Goal: Navigation & Orientation: Find specific page/section

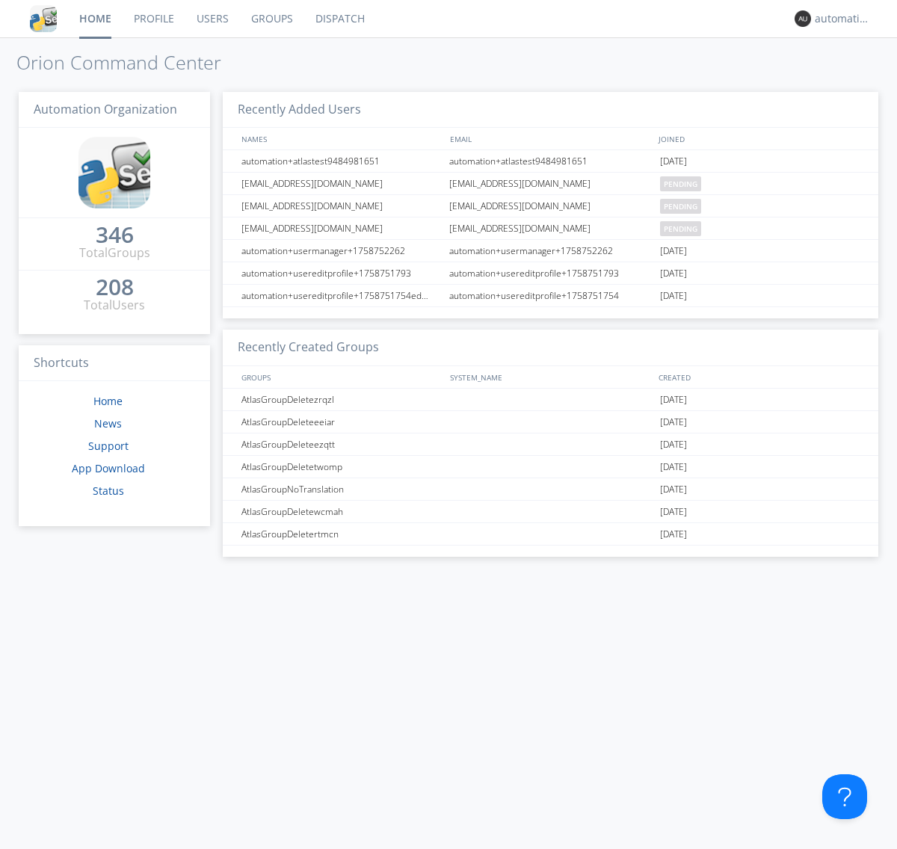
click at [339, 19] on link "Dispatch" at bounding box center [340, 18] width 72 height 37
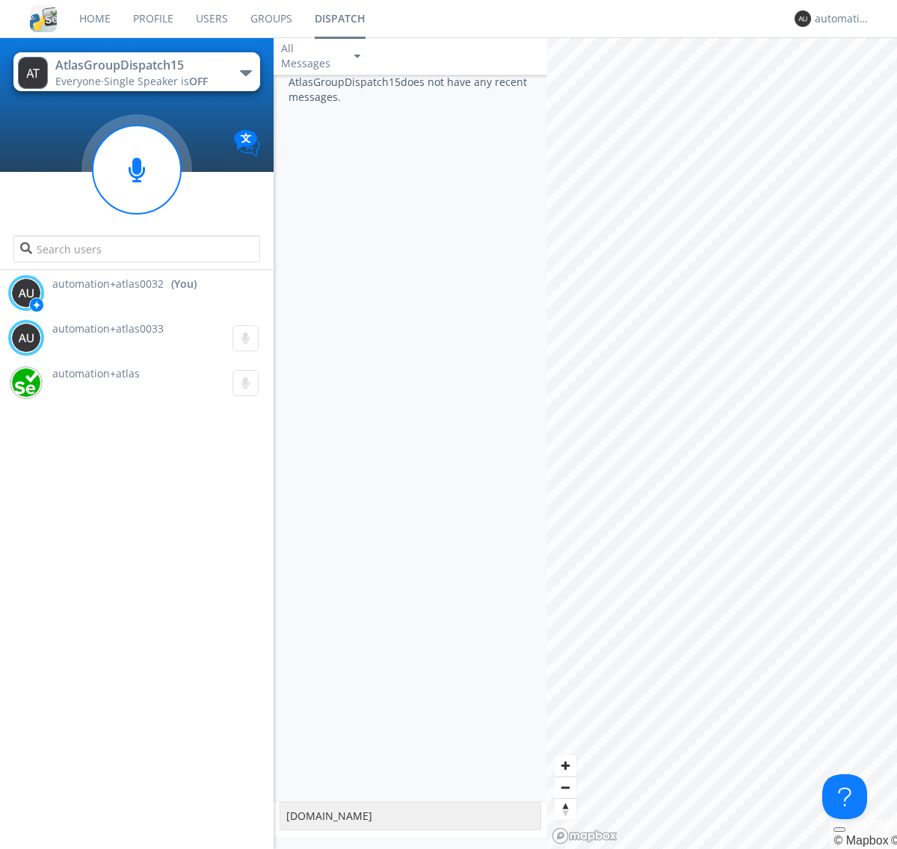
type textarea "[DOMAIN_NAME]"
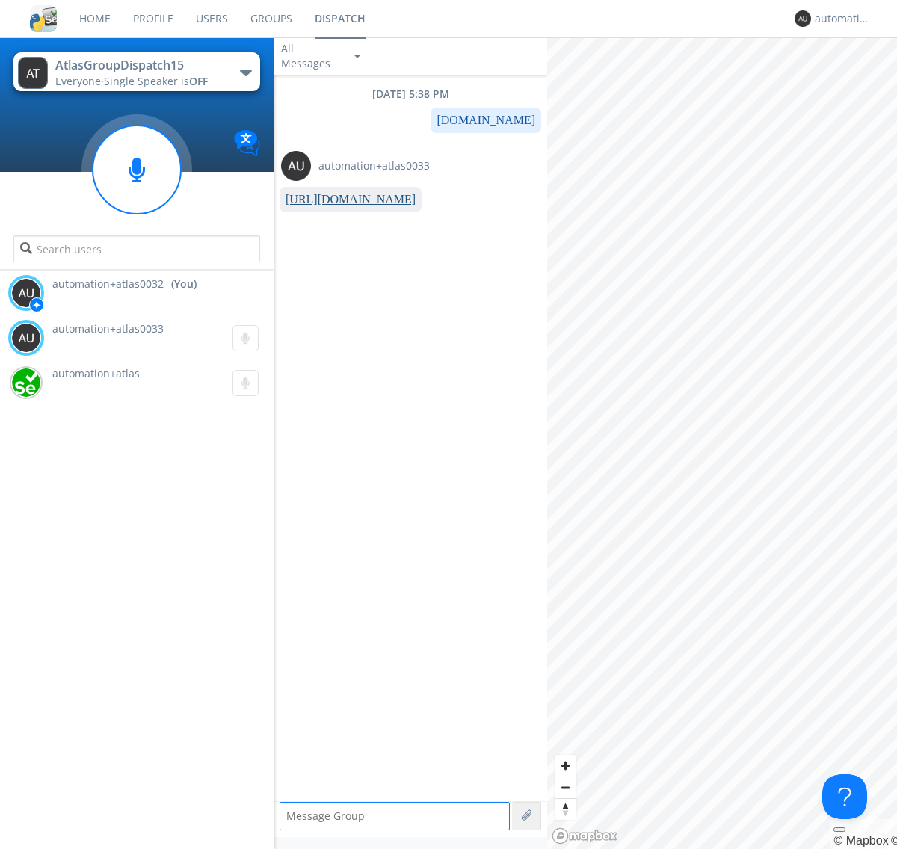
click at [345, 200] on link "[URL][DOMAIN_NAME]" at bounding box center [351, 199] width 130 height 13
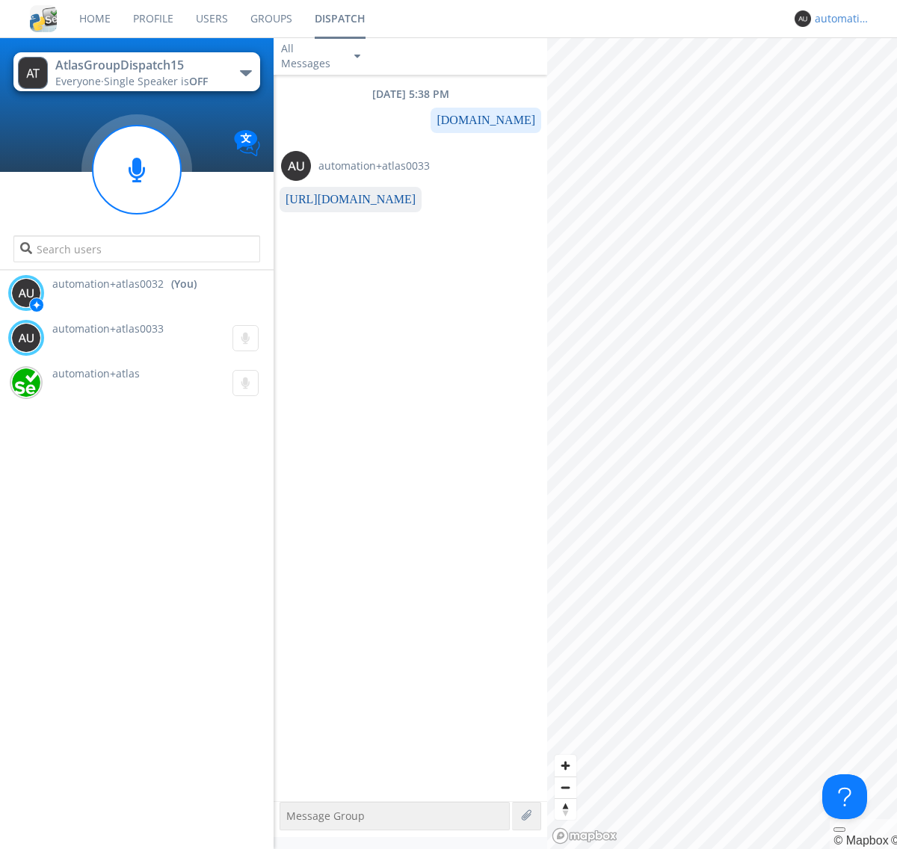
click at [839, 19] on div "automation+atlas0032" at bounding box center [843, 18] width 56 height 15
